Goal: Share content

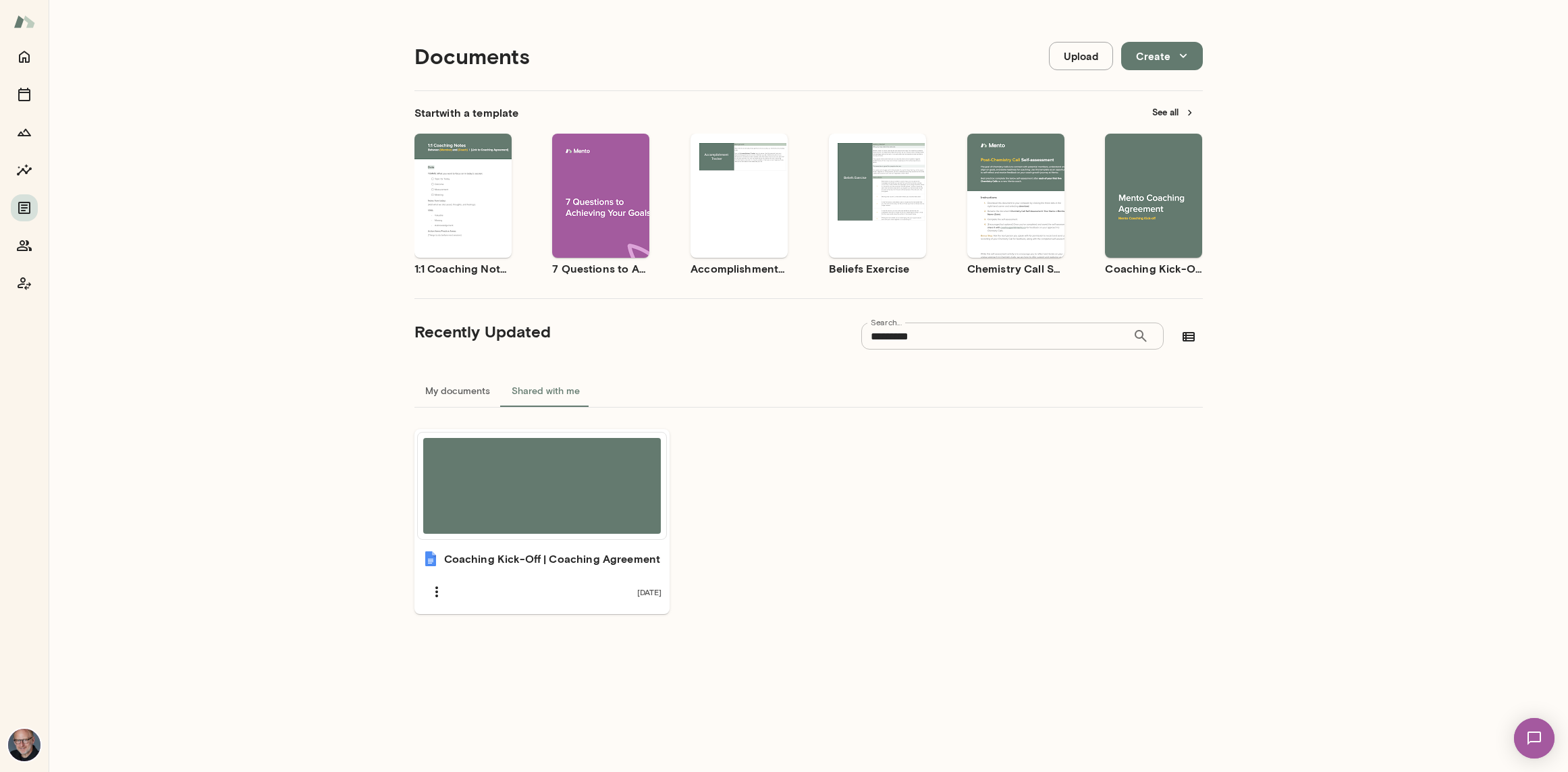
scroll to position [1, 0]
click at [23, 53] on icon "Home" at bounding box center [23, 56] width 16 height 16
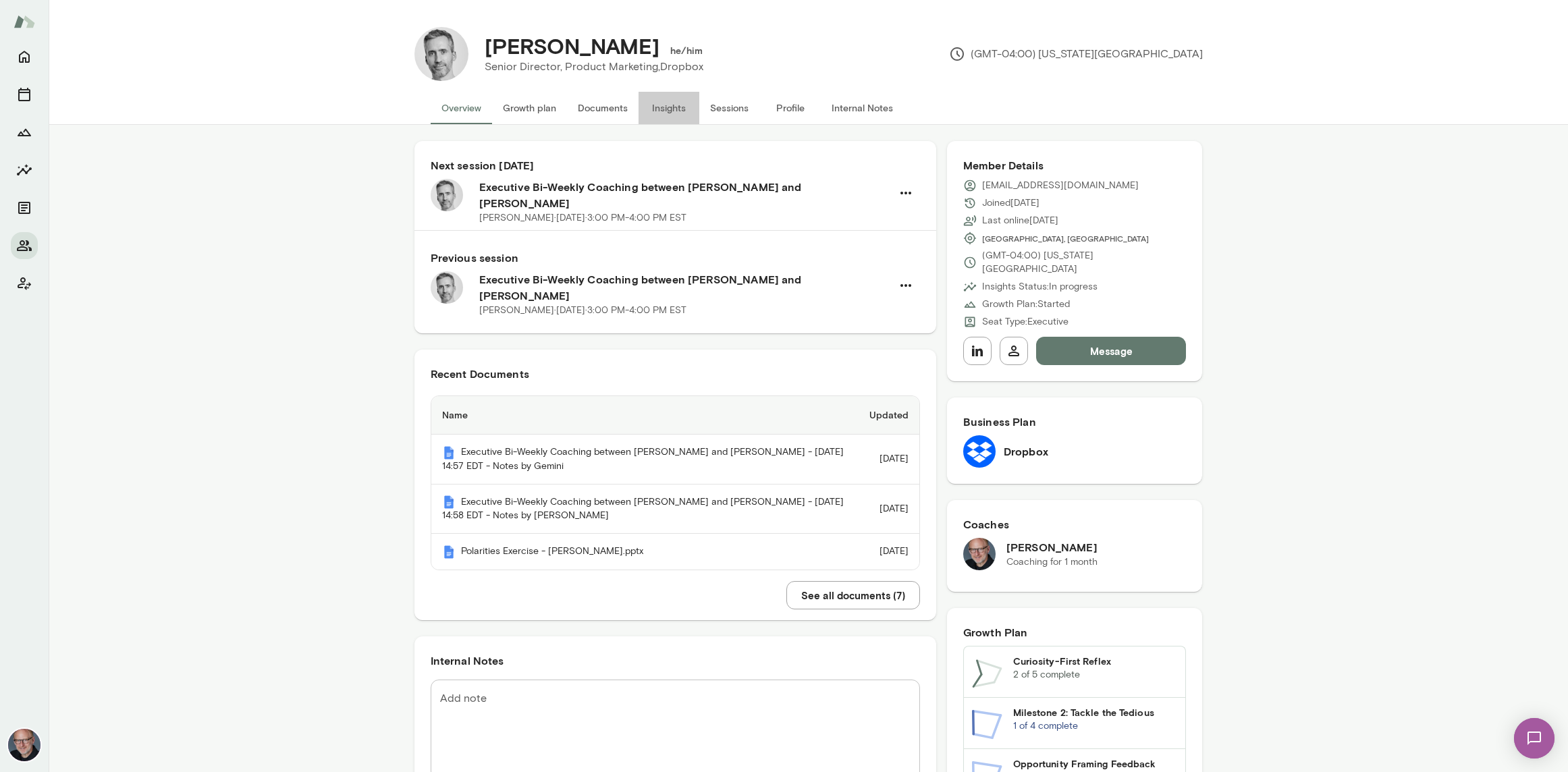
click at [660, 106] on button "Insights" at bounding box center [669, 108] width 61 height 33
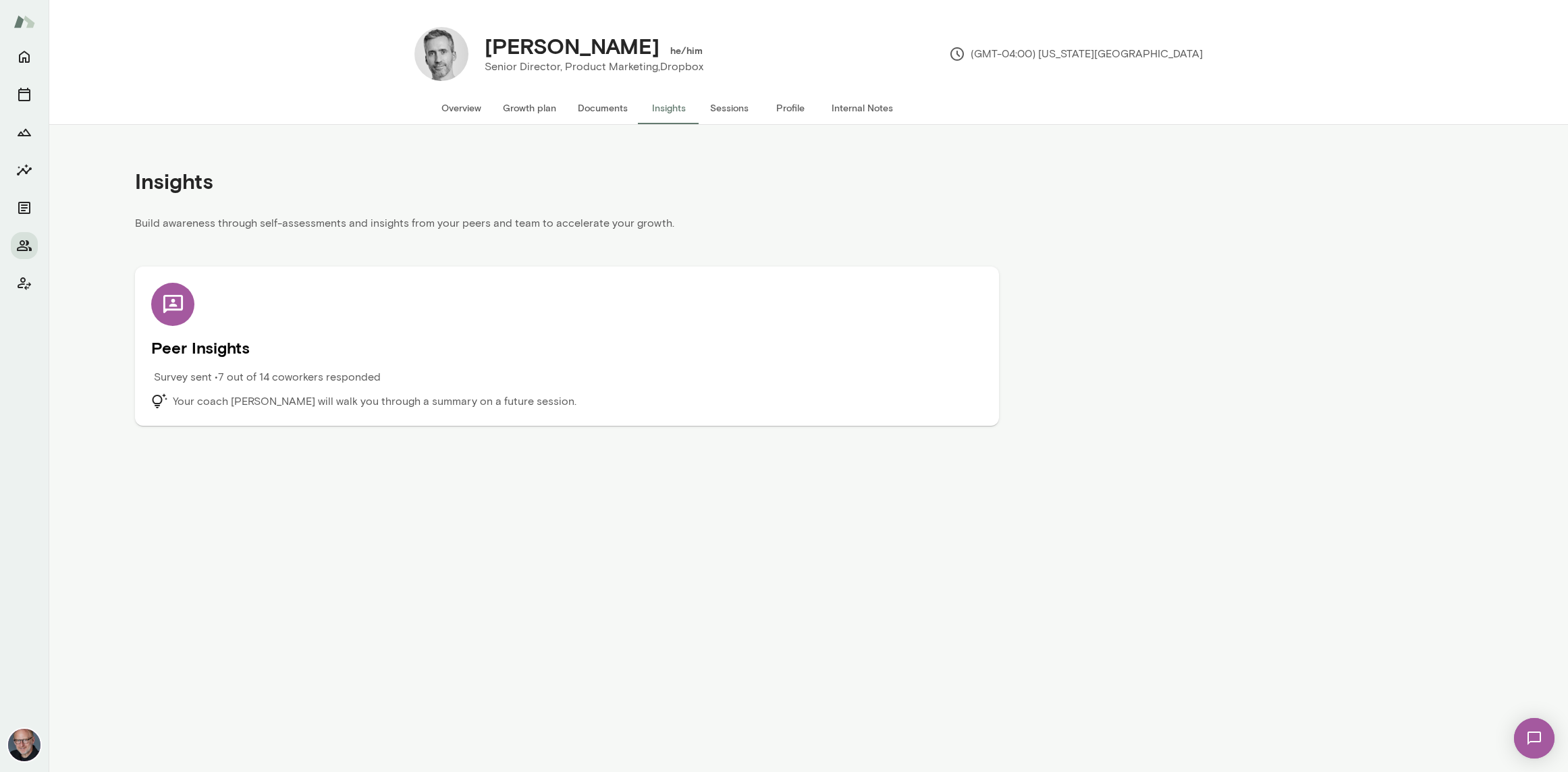
click at [446, 378] on div "Survey sent • 7 out of 14 coworkers responded" at bounding box center [463, 381] width 624 height 24
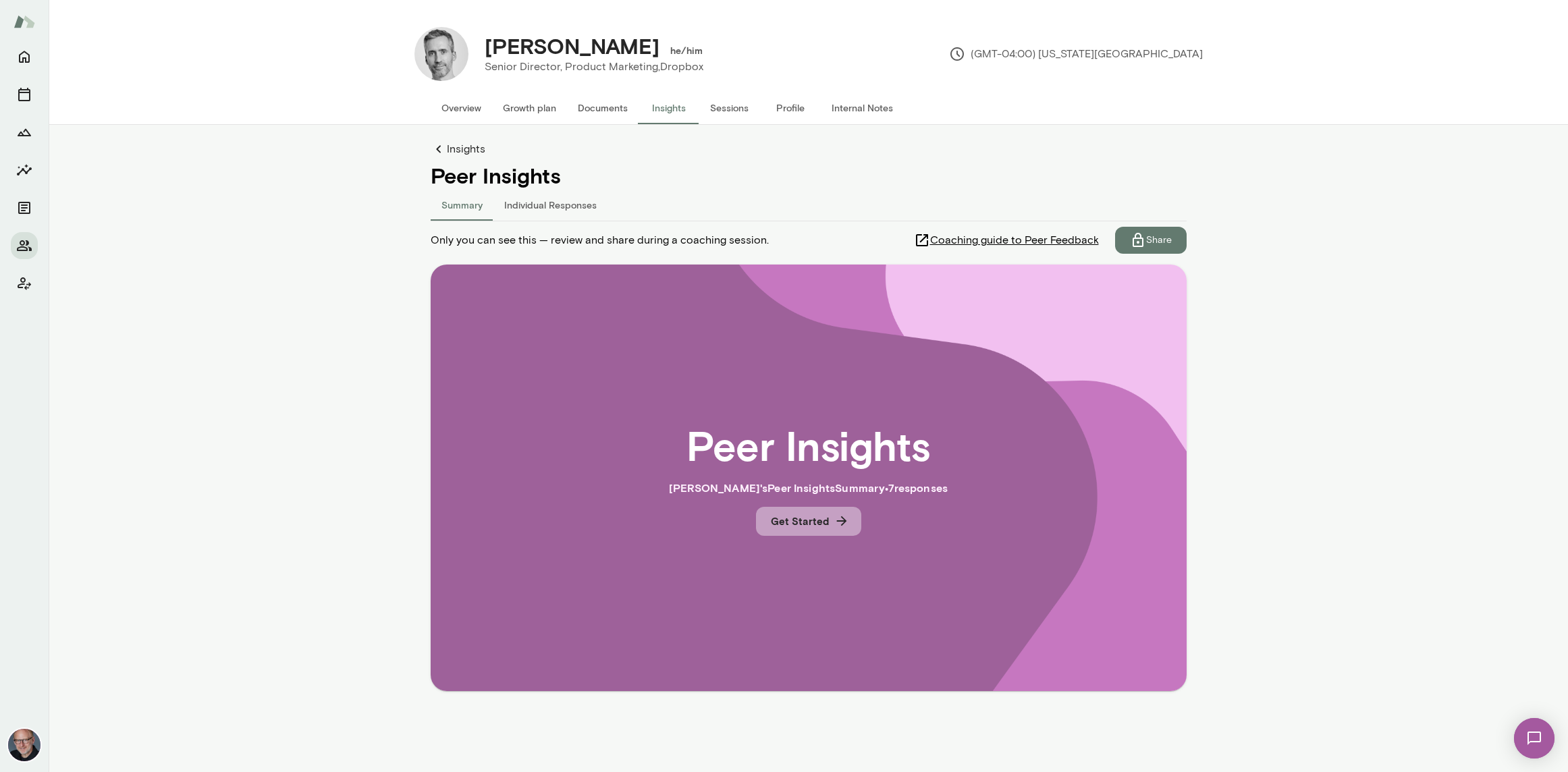
click at [795, 526] on button "Get Started" at bounding box center [809, 522] width 105 height 28
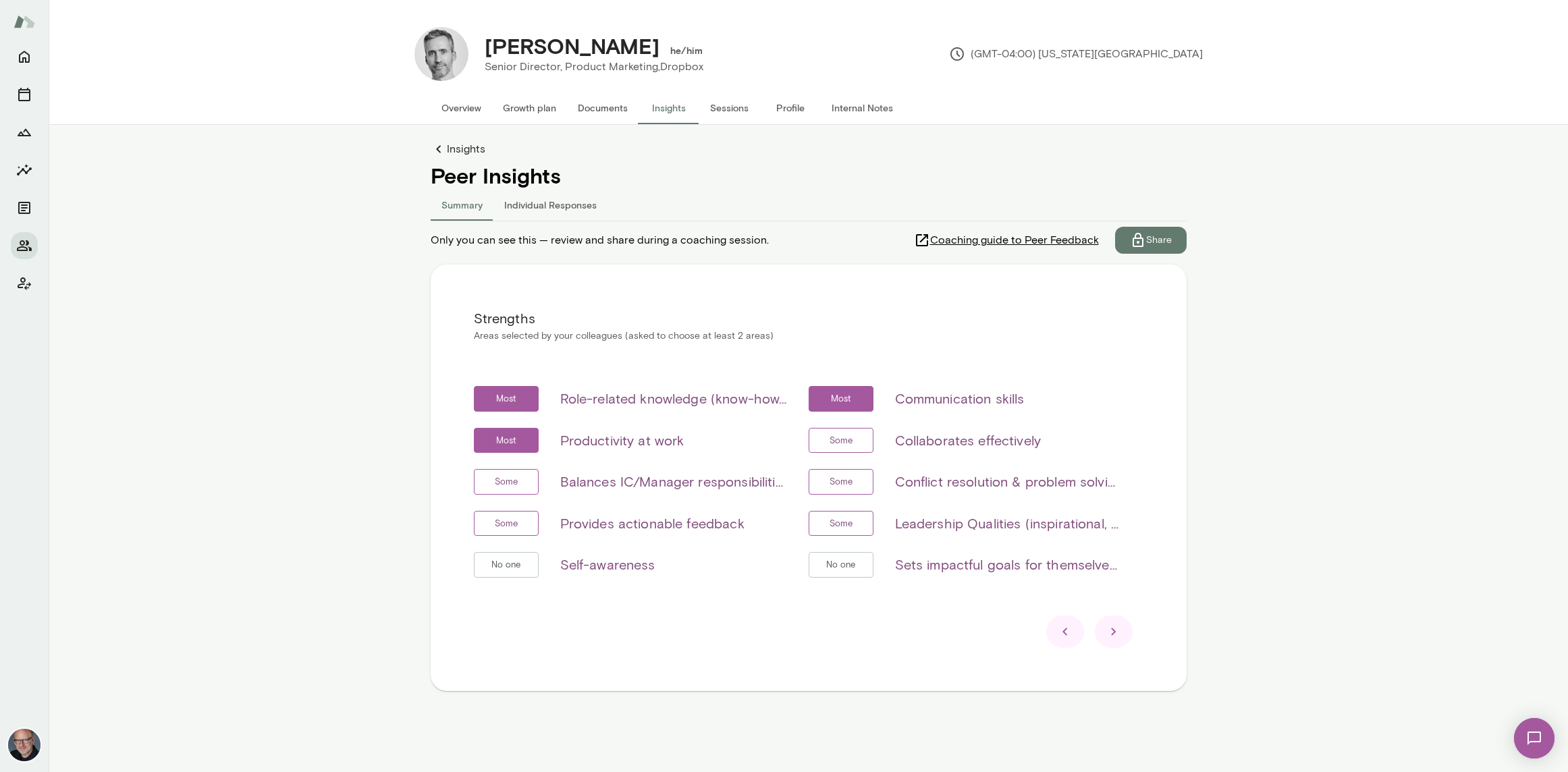
click at [1117, 633] on icon at bounding box center [1113, 631] width 16 height 16
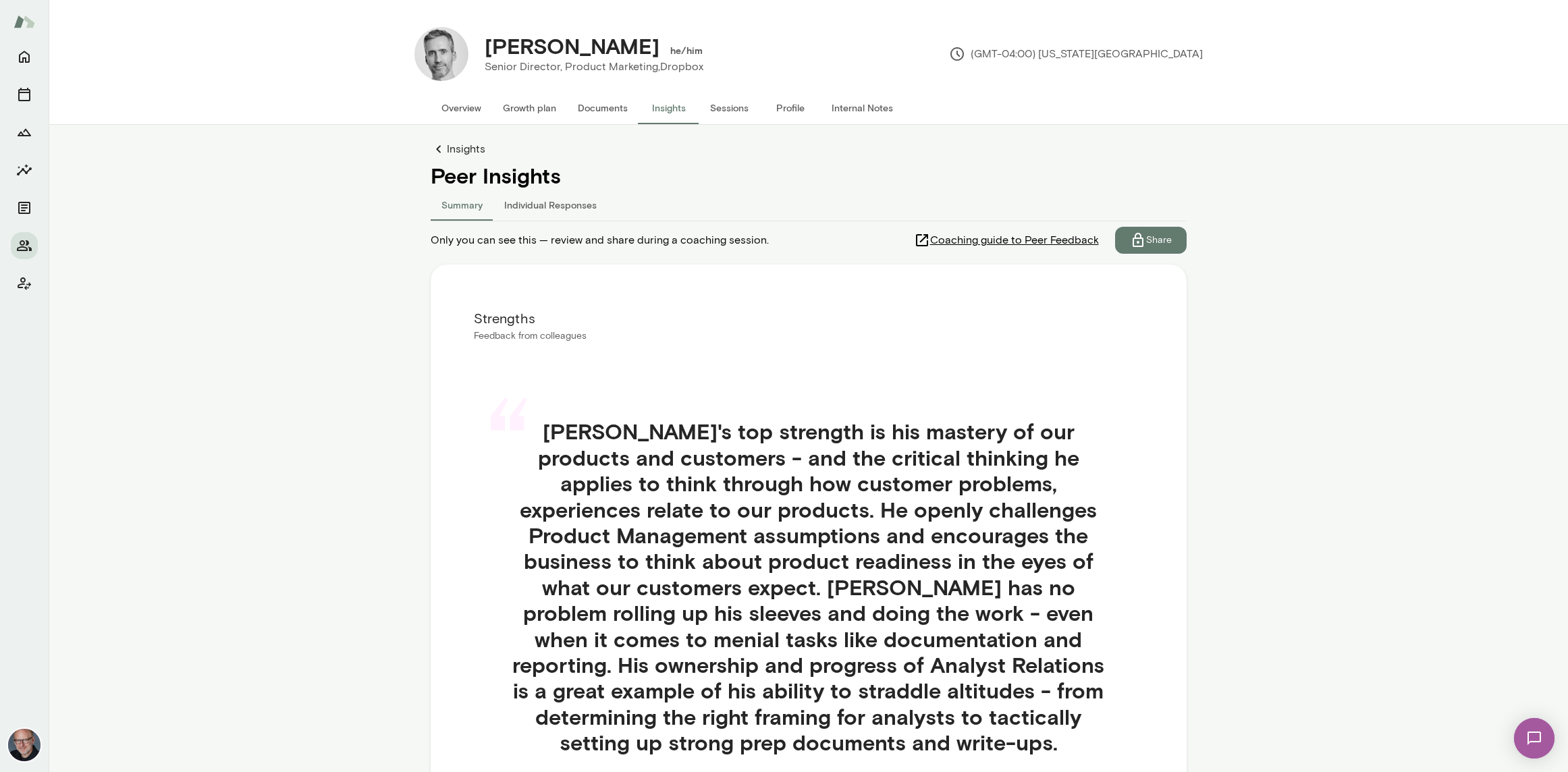
scroll to position [193, 0]
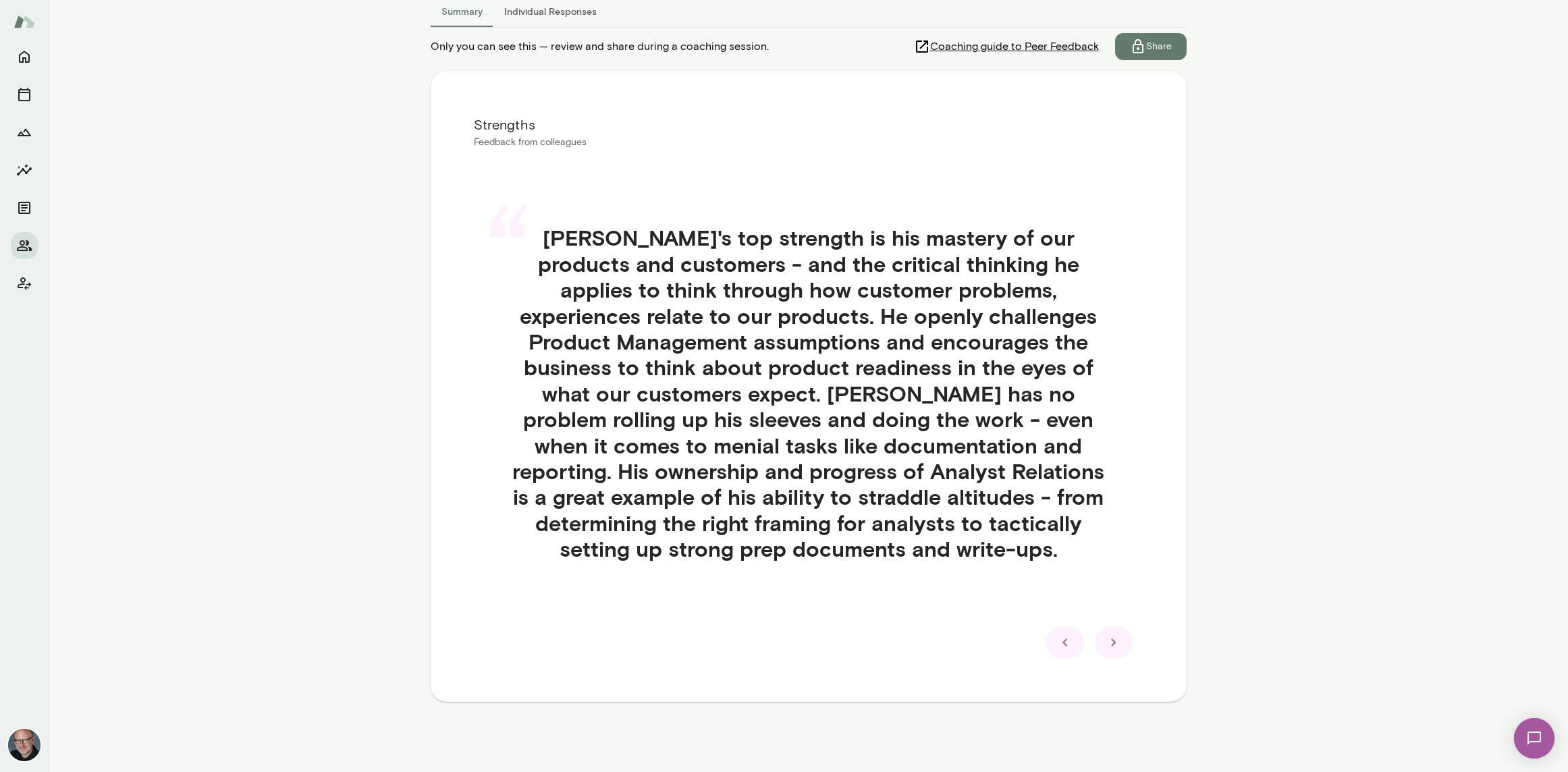
click at [1107, 645] on icon at bounding box center [1113, 642] width 16 height 16
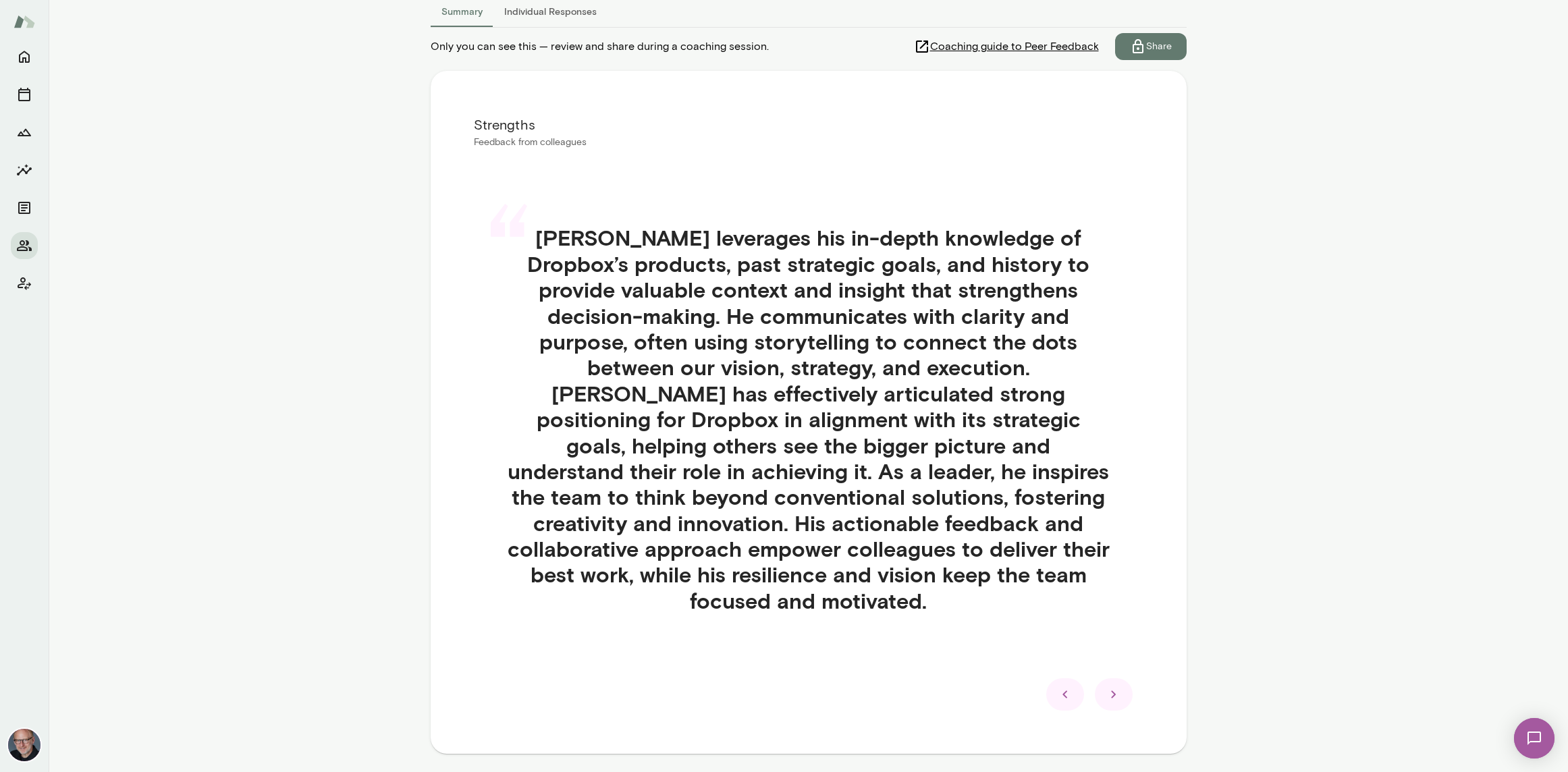
click at [1107, 645] on div "“ [PERSON_NAME] his in-depth knowledge of Dropbox’s products, past strategic go…" at bounding box center [809, 435] width 670 height 486
click at [1110, 687] on icon at bounding box center [1113, 694] width 16 height 16
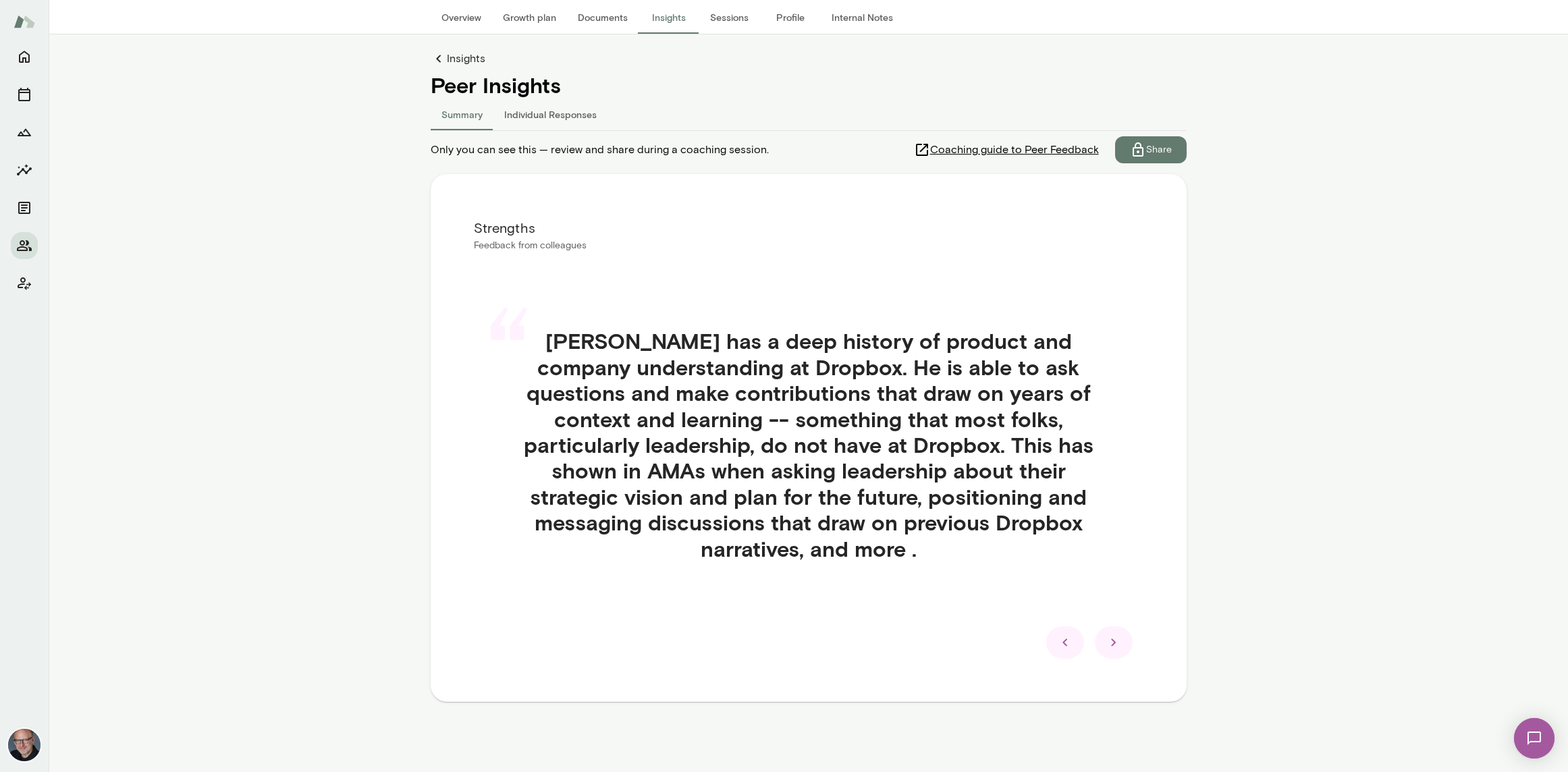
click at [1113, 656] on div at bounding box center [1113, 642] width 38 height 33
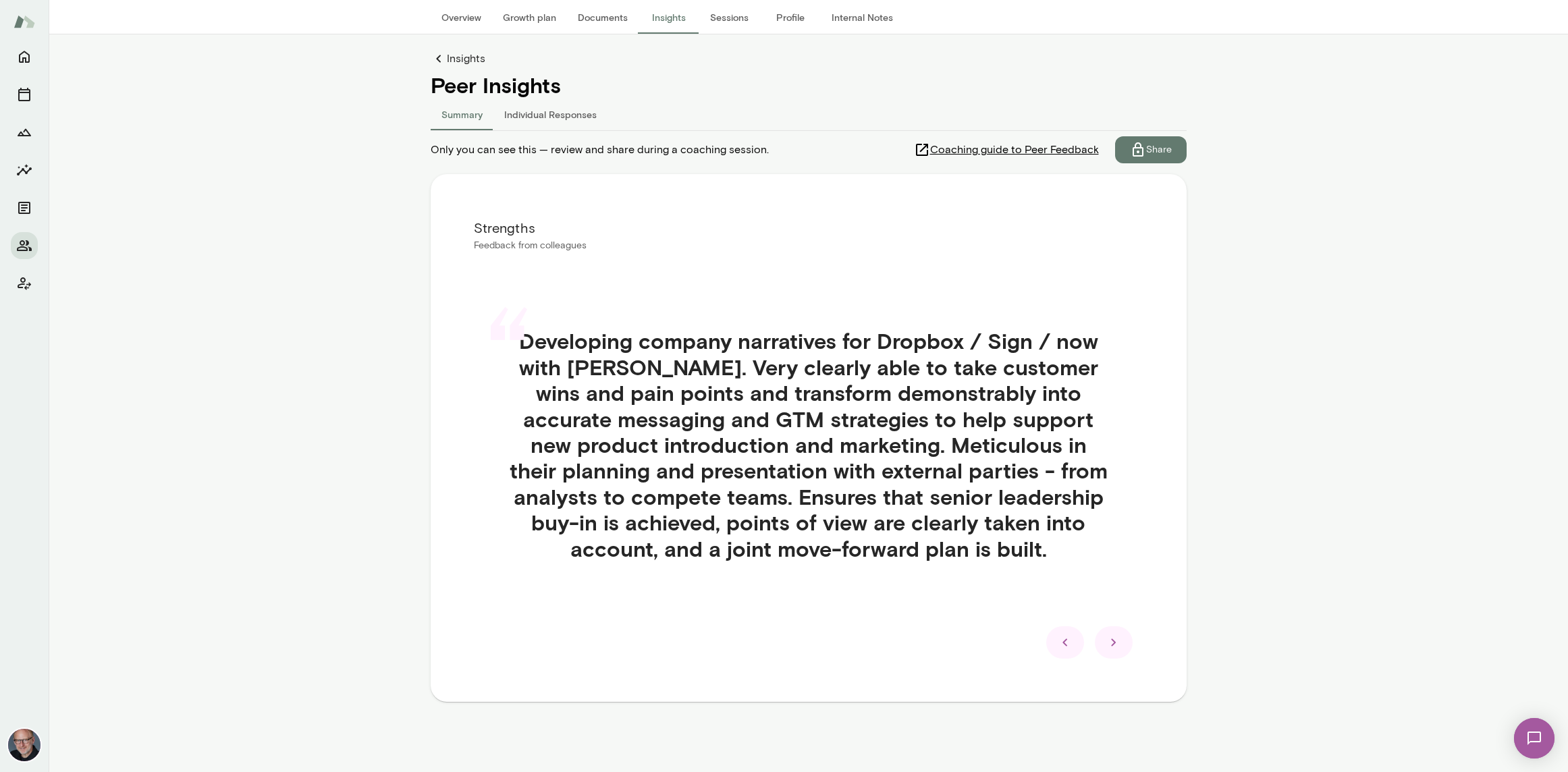
click at [1113, 654] on div at bounding box center [1113, 642] width 38 height 33
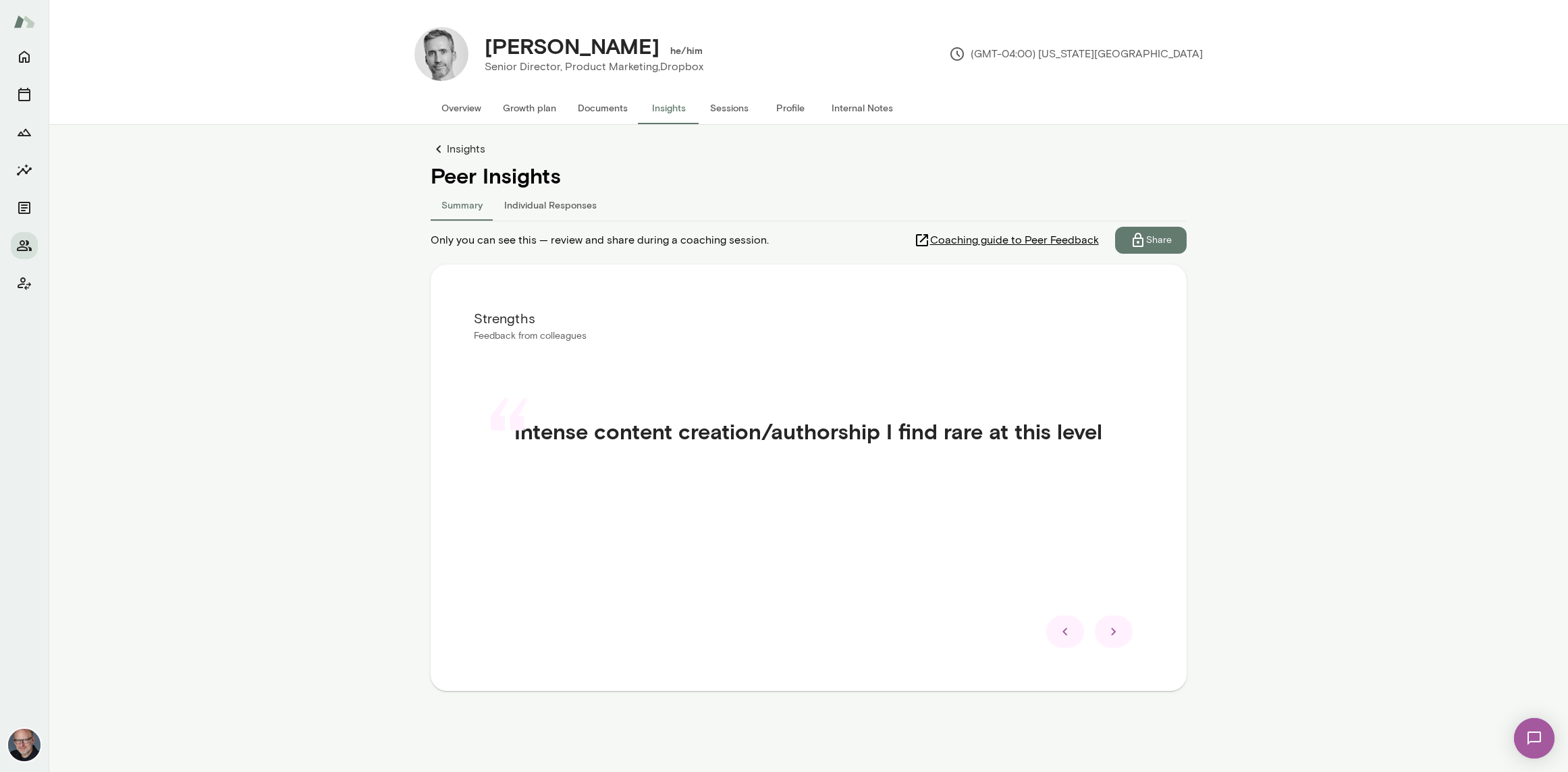
scroll to position [0, 0]
click at [1111, 631] on icon at bounding box center [1113, 631] width 16 height 16
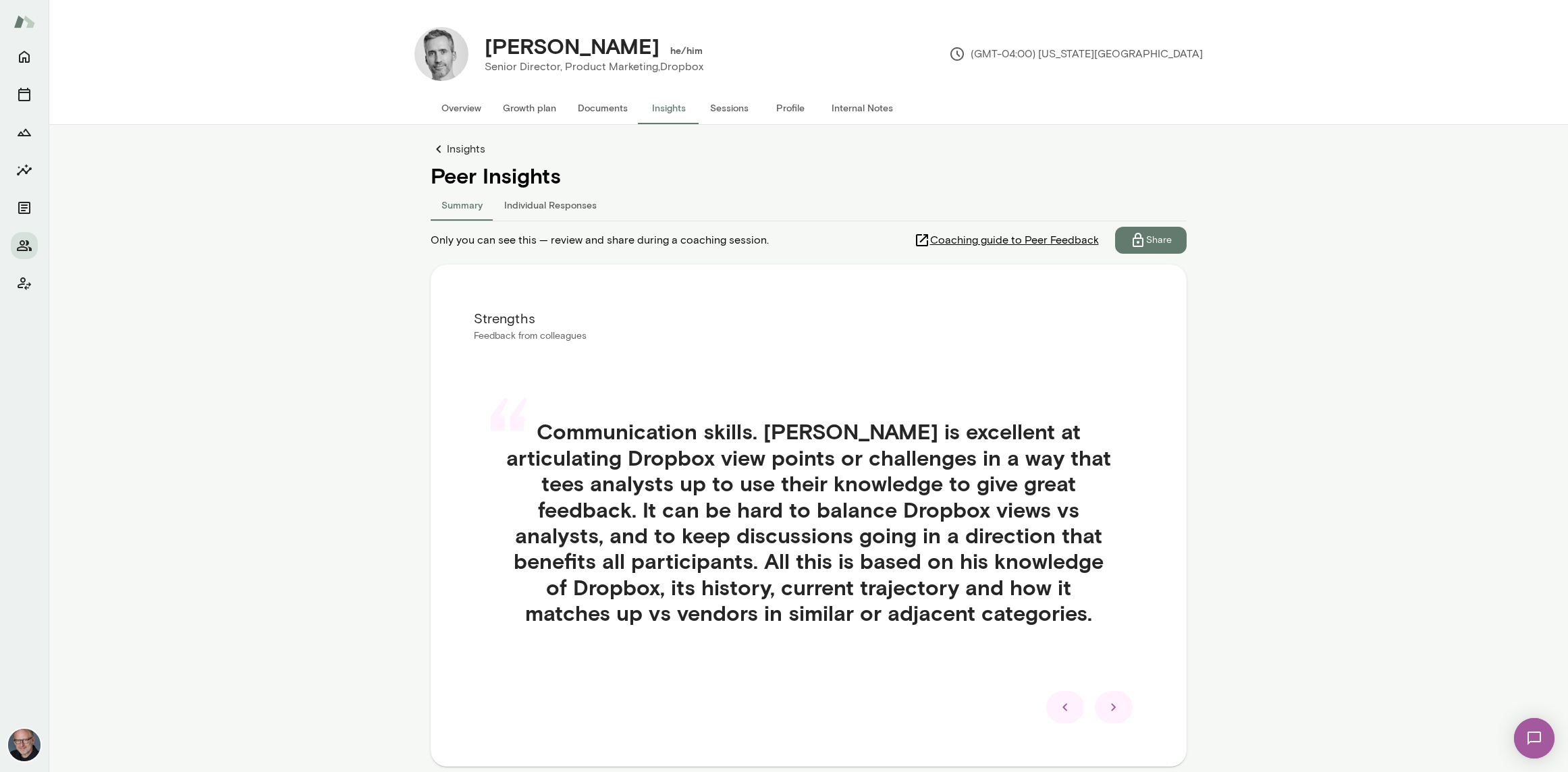
click at [1112, 701] on icon at bounding box center [1113, 707] width 16 height 16
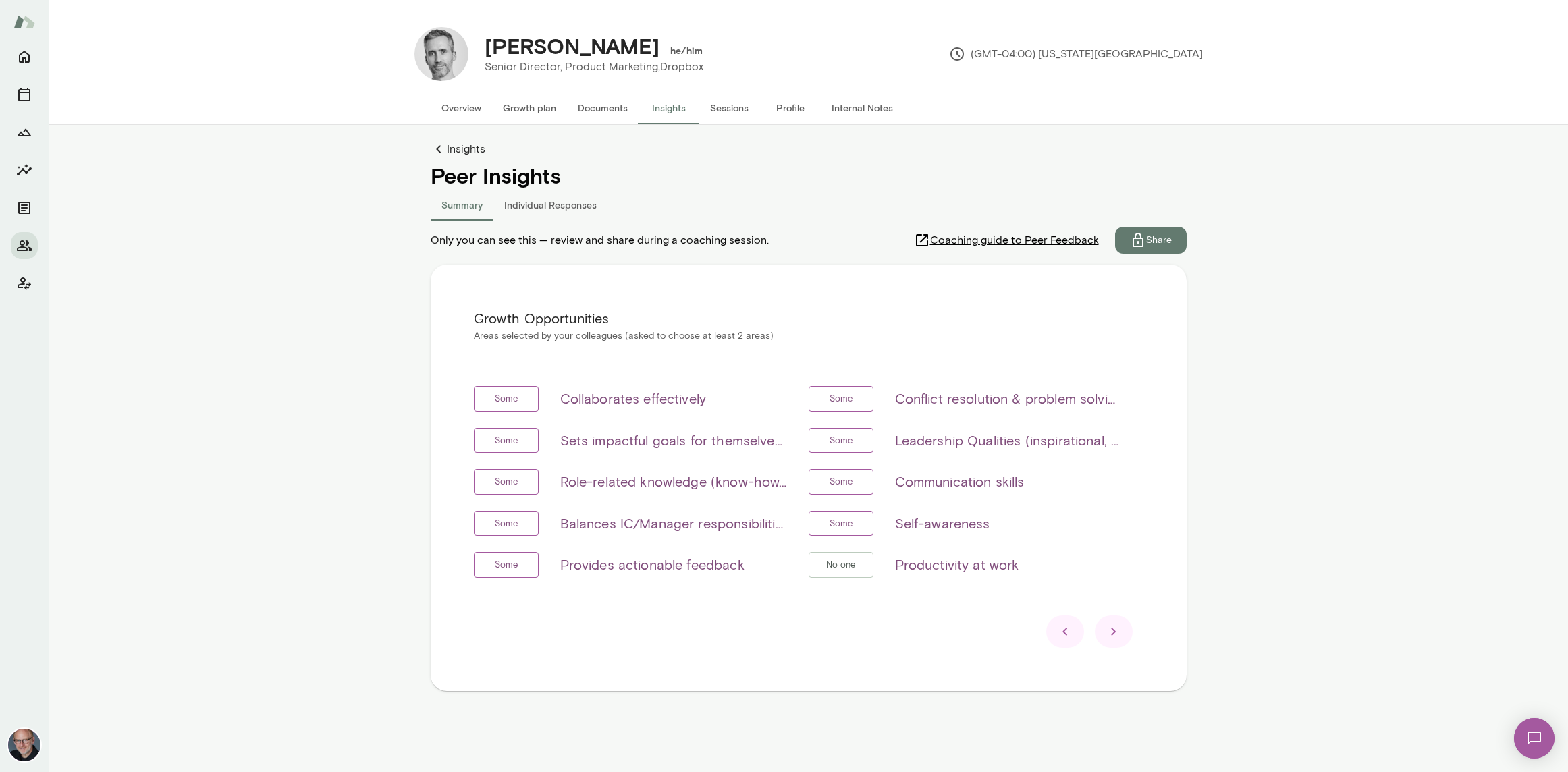
click at [1120, 640] on icon at bounding box center [1113, 631] width 16 height 16
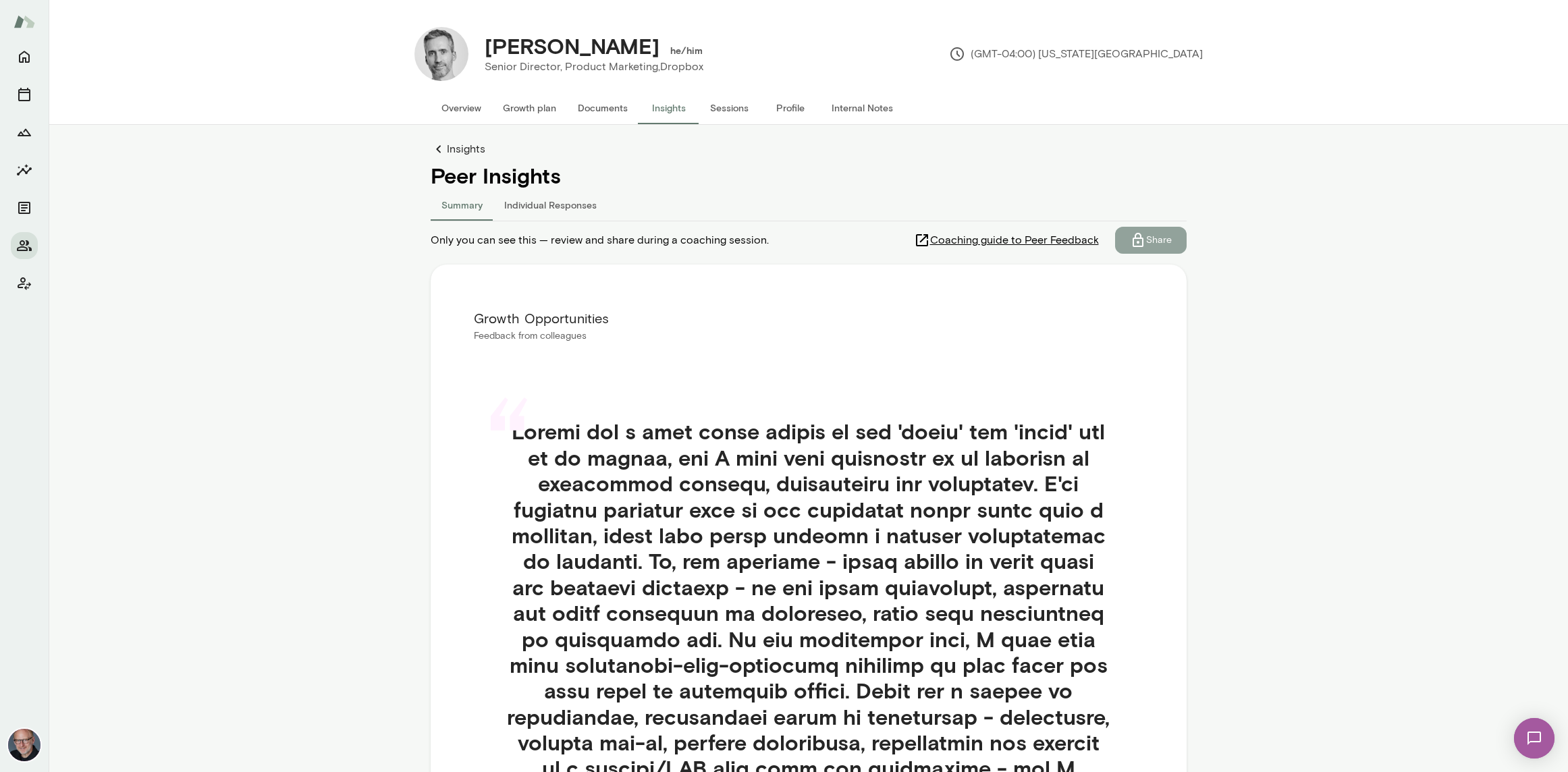
click at [1154, 241] on p "Share" at bounding box center [1159, 240] width 26 height 13
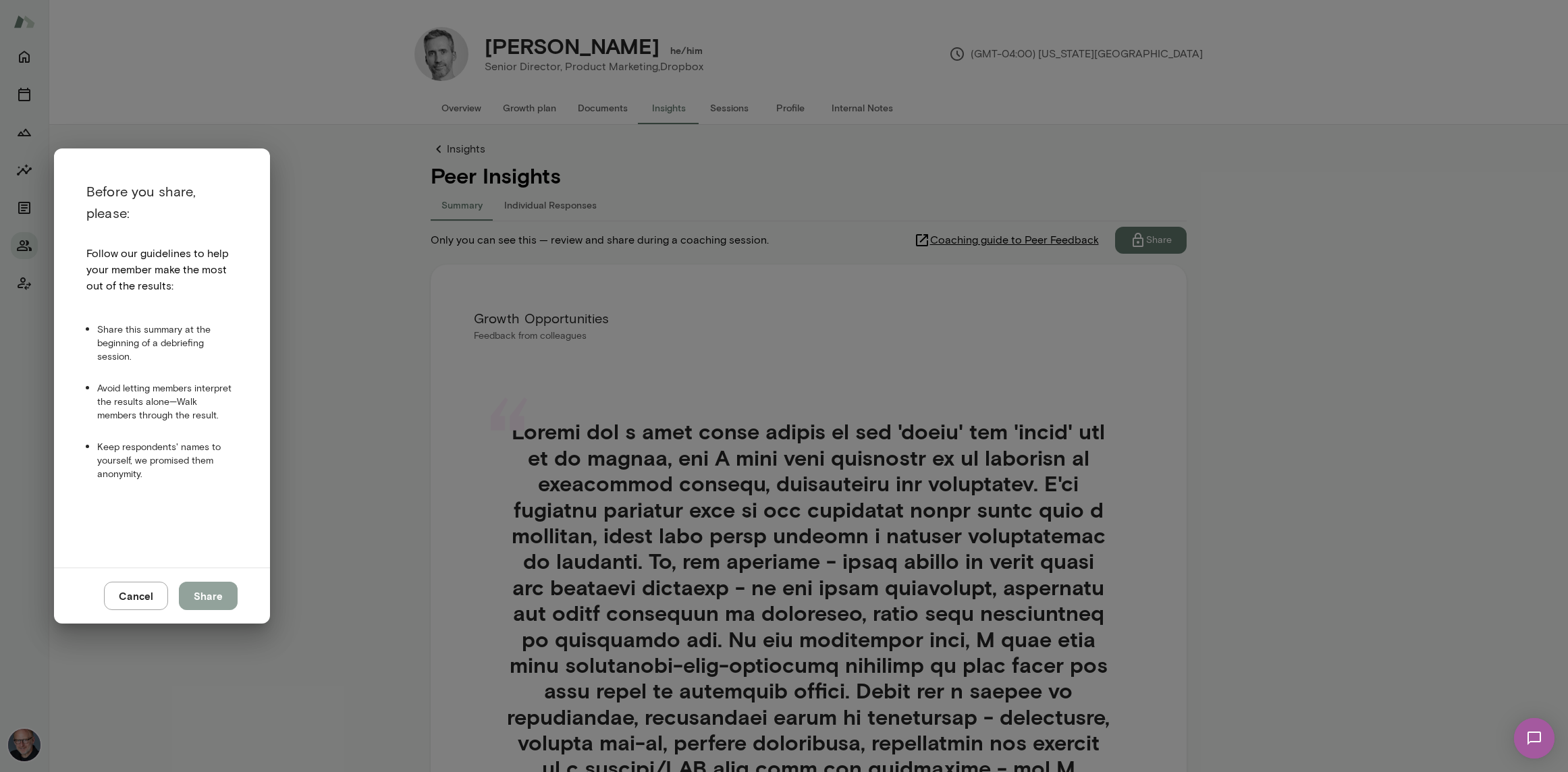
click at [232, 599] on button "Share" at bounding box center [208, 596] width 59 height 28
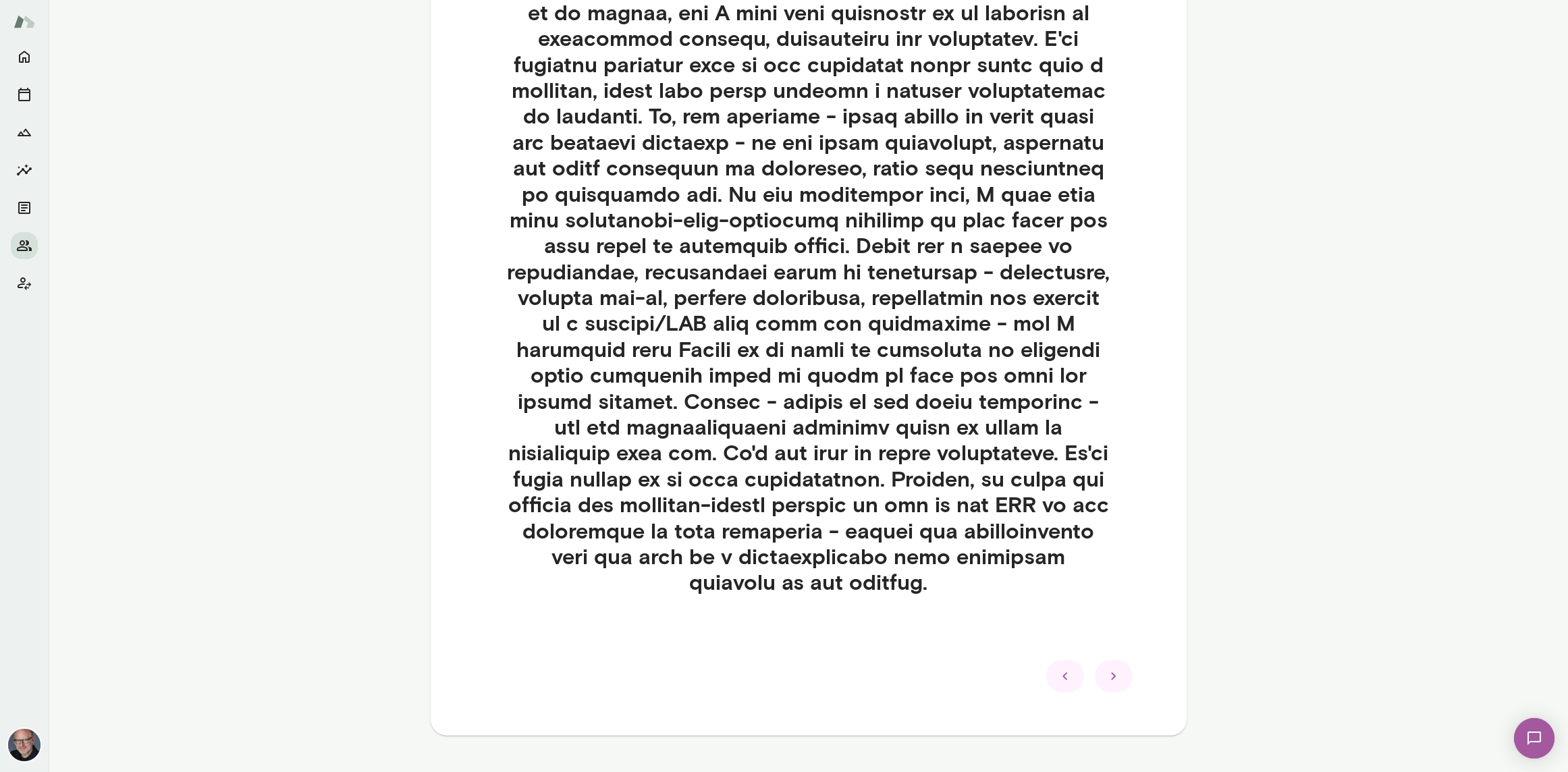
scroll to position [479, 0]
